Goal: Task Accomplishment & Management: Manage account settings

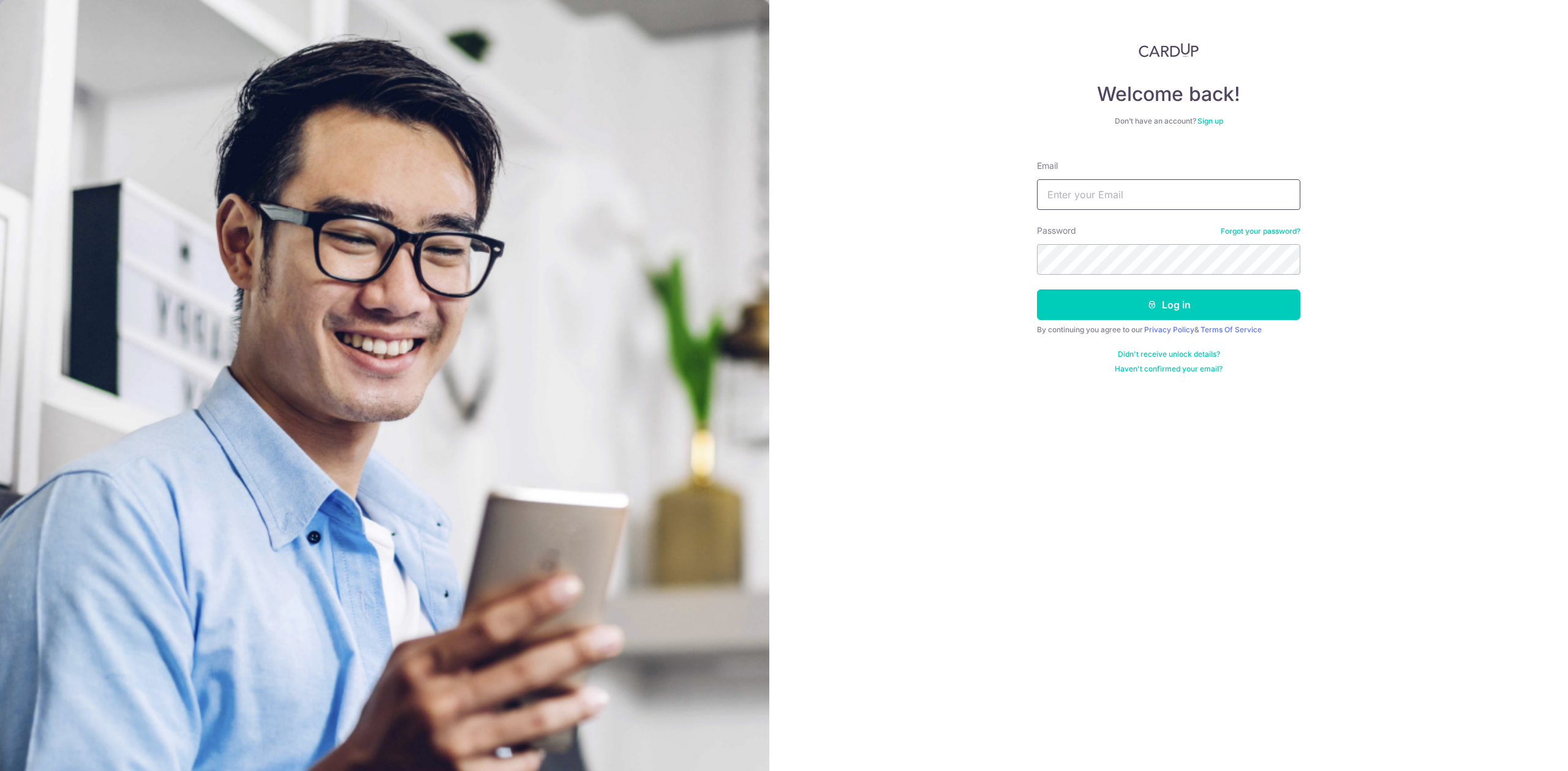
type input "[PERSON_NAME][EMAIL_ADDRESS][DOMAIN_NAME]"
click at [1141, 305] on button "Log in" at bounding box center [1168, 305] width 264 height 30
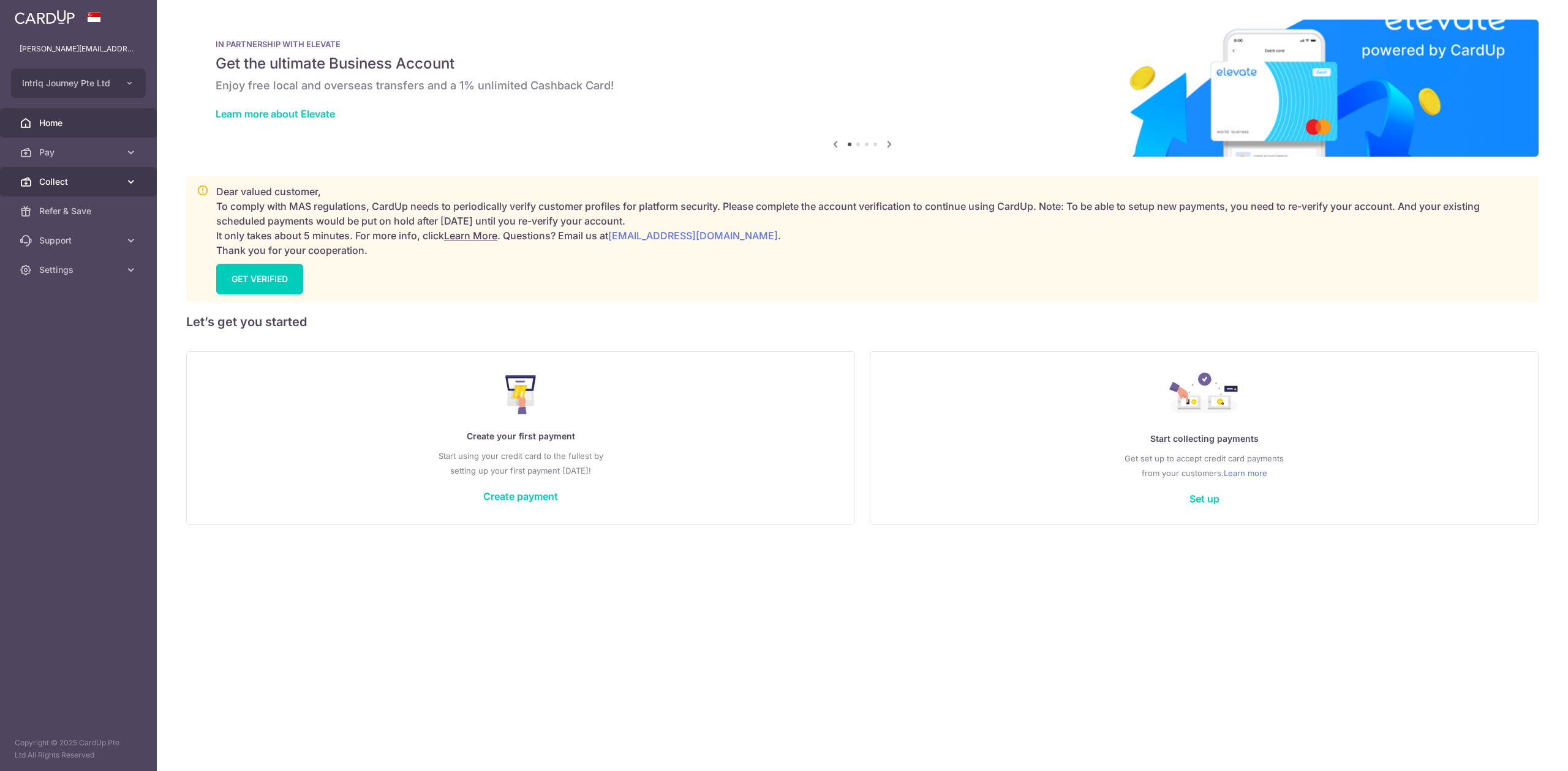
click at [42, 186] on span "Collect" at bounding box center [80, 181] width 81 height 13
click at [50, 202] on link "Dashboard" at bounding box center [78, 211] width 157 height 29
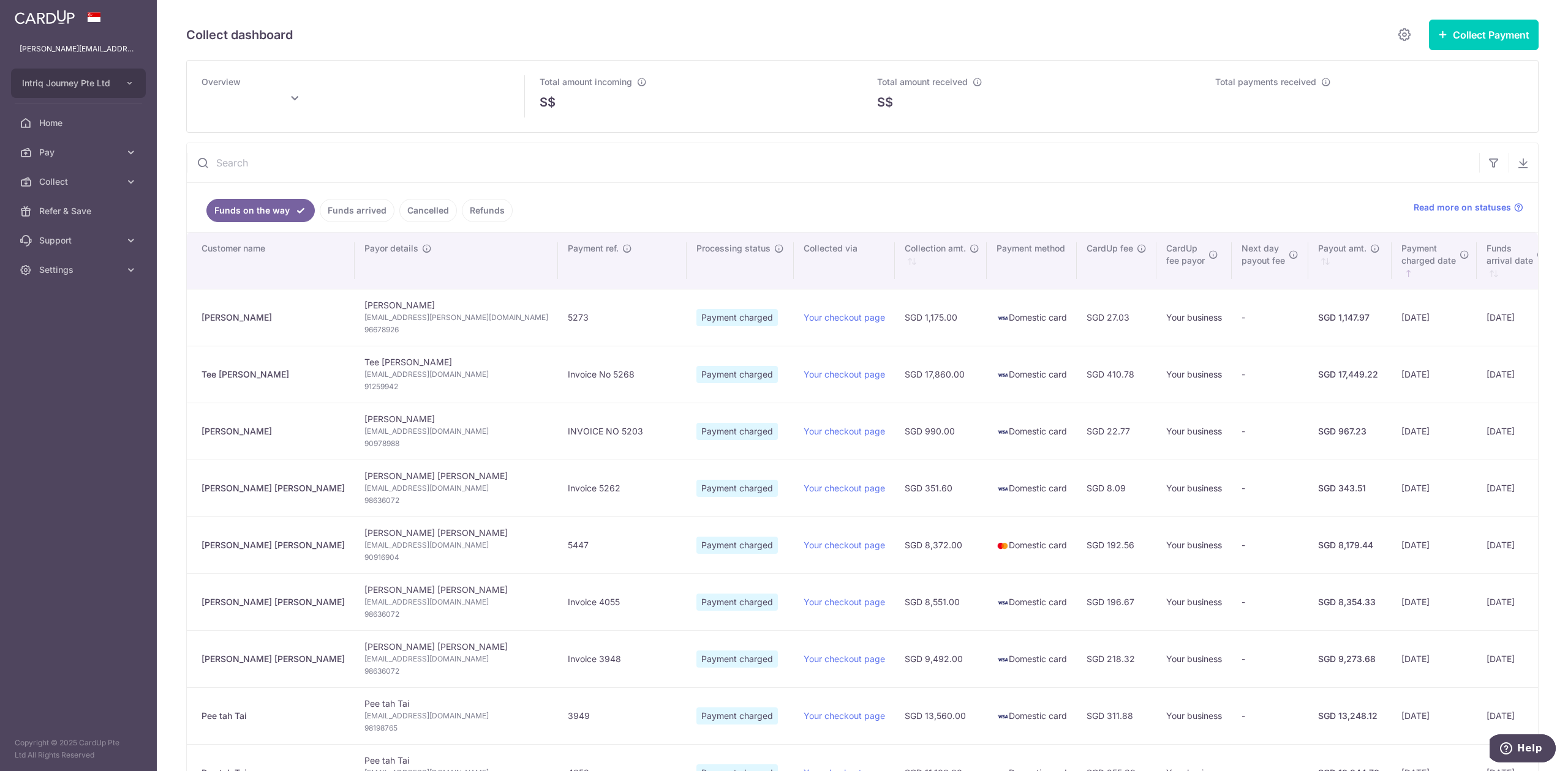
type input "October 2025"
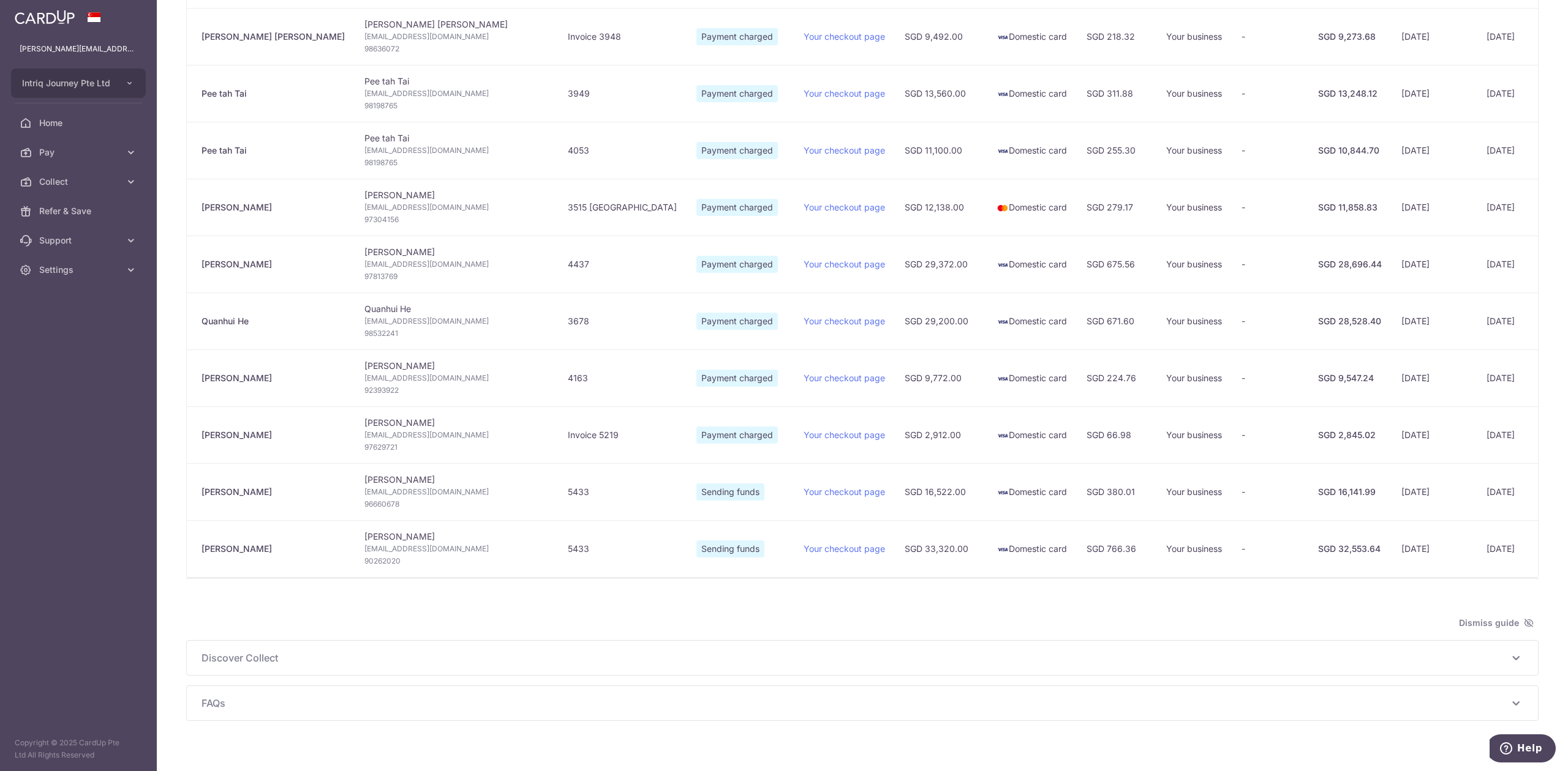
scroll to position [654, 0]
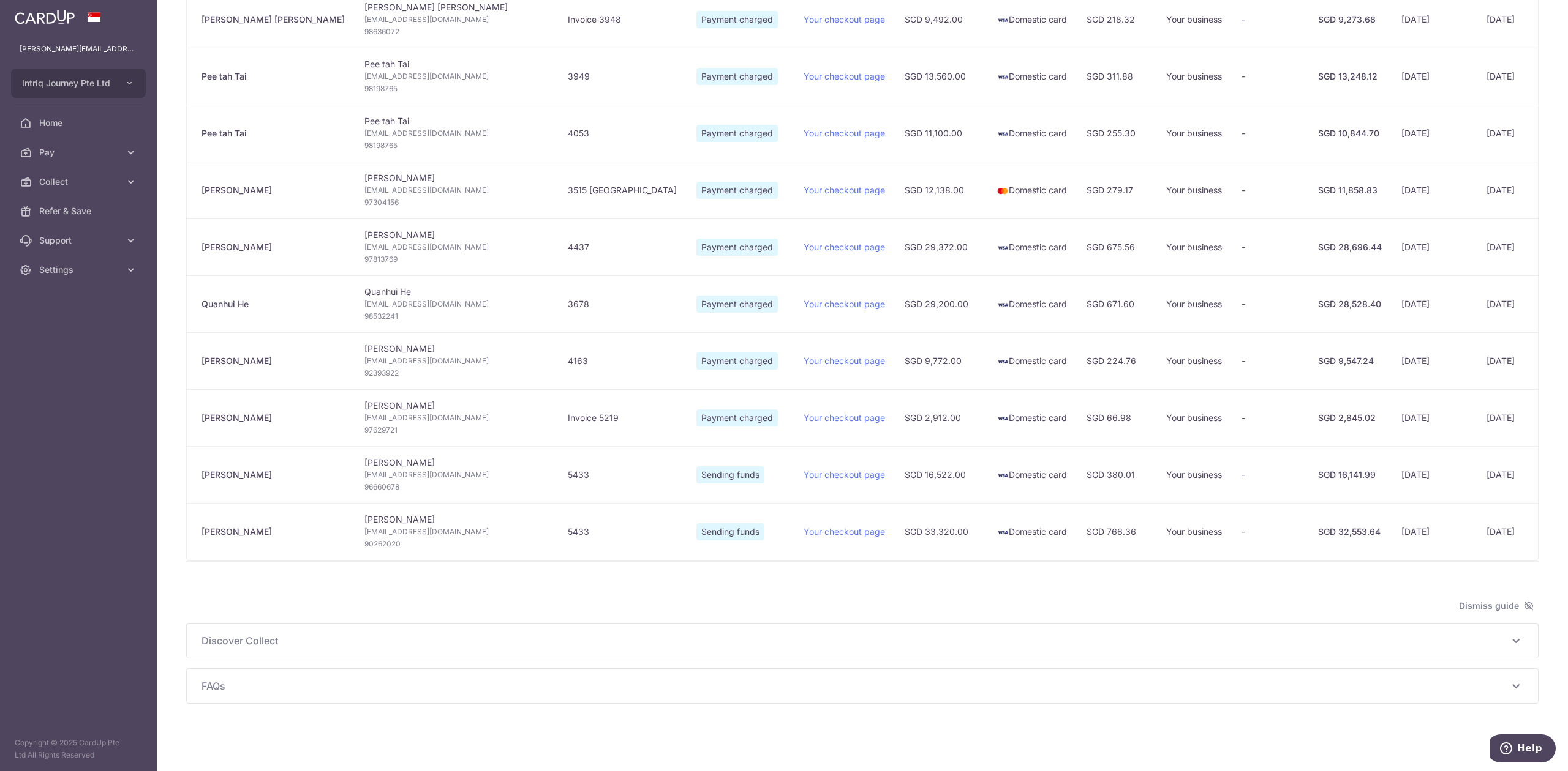
drag, startPoint x: 266, startPoint y: 520, endPoint x: 191, endPoint y: 519, distance: 75.0
click at [191, 519] on td "[PERSON_NAME]" at bounding box center [271, 532] width 168 height 57
copy div "[PERSON_NAME]"
type input "October 2025"
drag, startPoint x: 253, startPoint y: 466, endPoint x: 198, endPoint y: 466, distance: 55.0
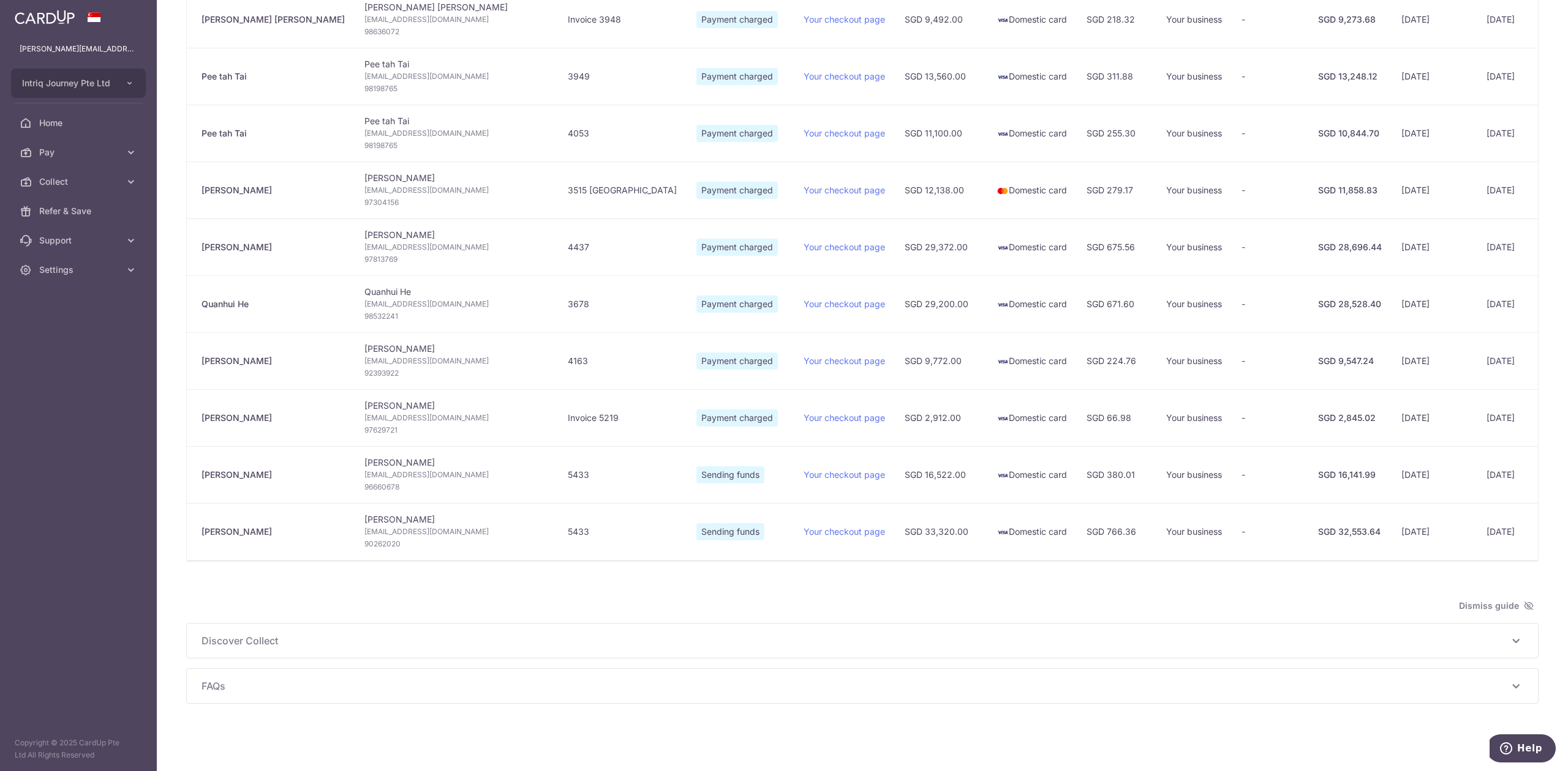
click at [198, 466] on td "[PERSON_NAME]" at bounding box center [271, 475] width 168 height 57
copy div "[PERSON_NAME]"
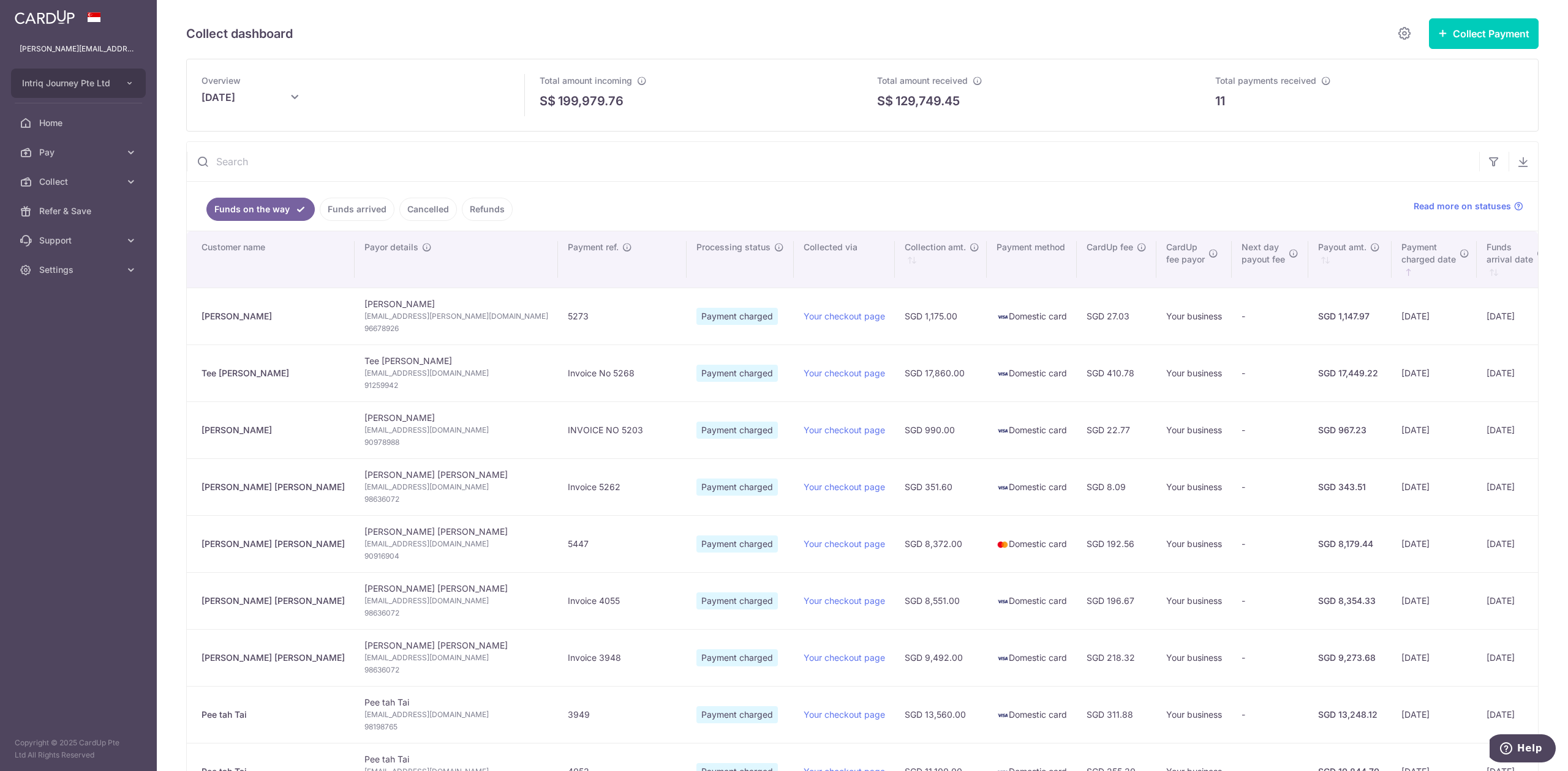
scroll to position [0, 0]
type input "[DATE]"
